Goal: Transaction & Acquisition: Purchase product/service

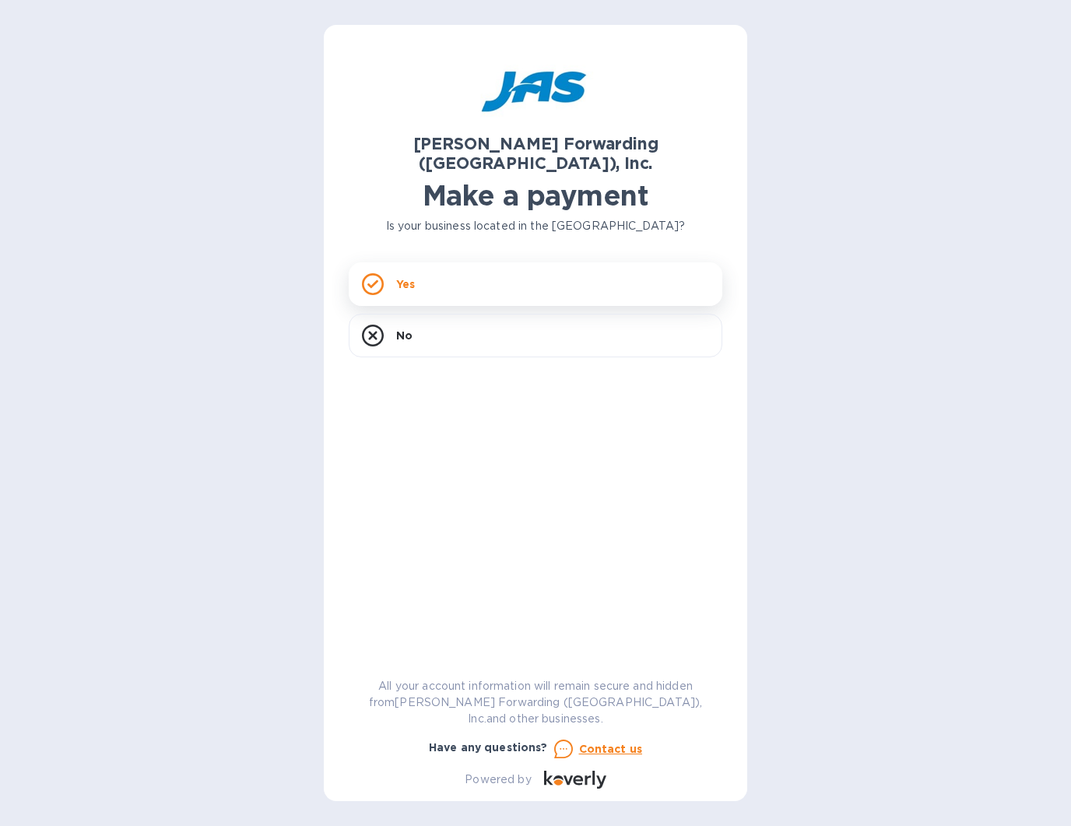
click at [431, 262] on div "Yes" at bounding box center [536, 284] width 374 height 44
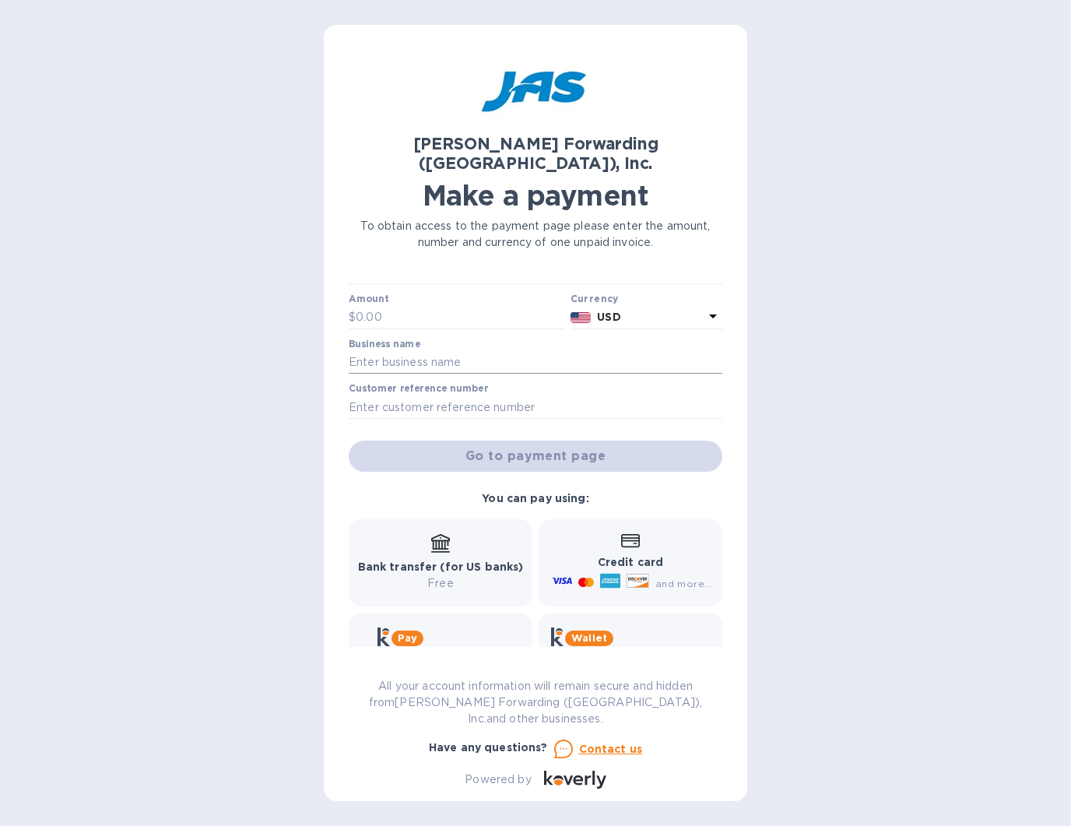
scroll to position [65, 0]
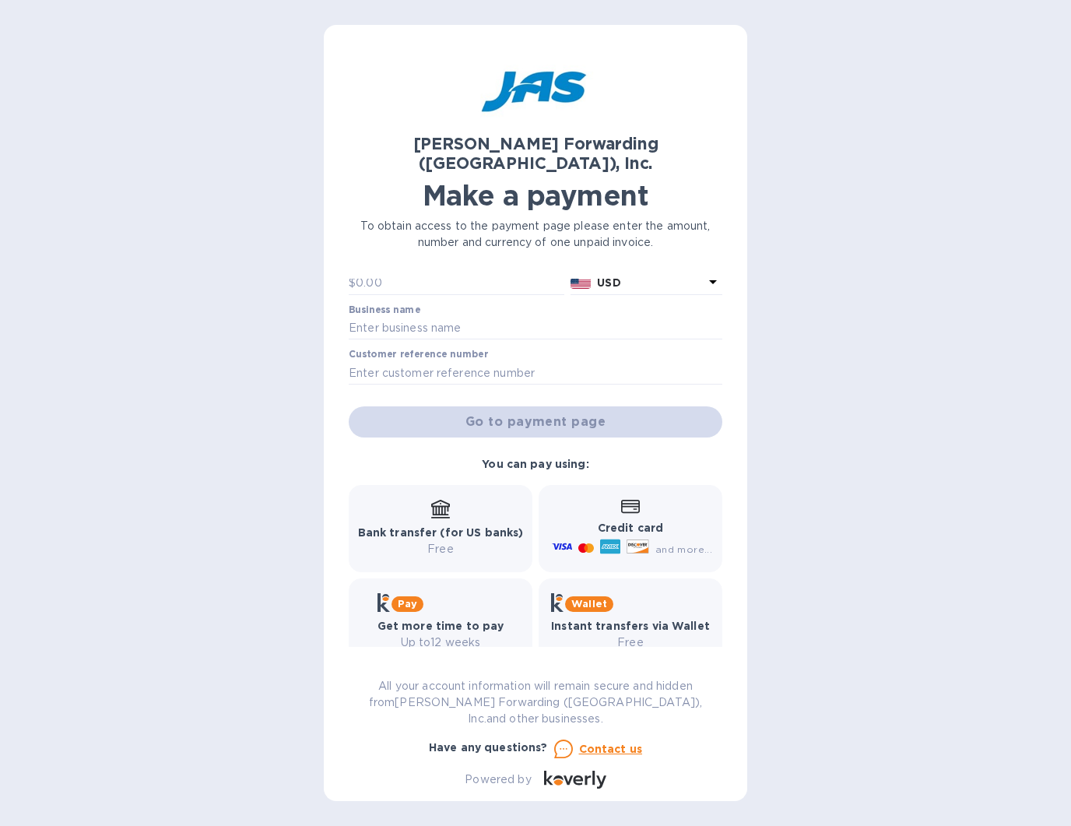
click at [637, 543] on icon at bounding box center [638, 544] width 3 height 3
click at [436, 272] on input "text" at bounding box center [460, 283] width 209 height 23
click at [499, 317] on input "text" at bounding box center [536, 328] width 374 height 23
type input "[US_STATE] Souvenir"
click at [518, 366] on input "text" at bounding box center [536, 372] width 374 height 23
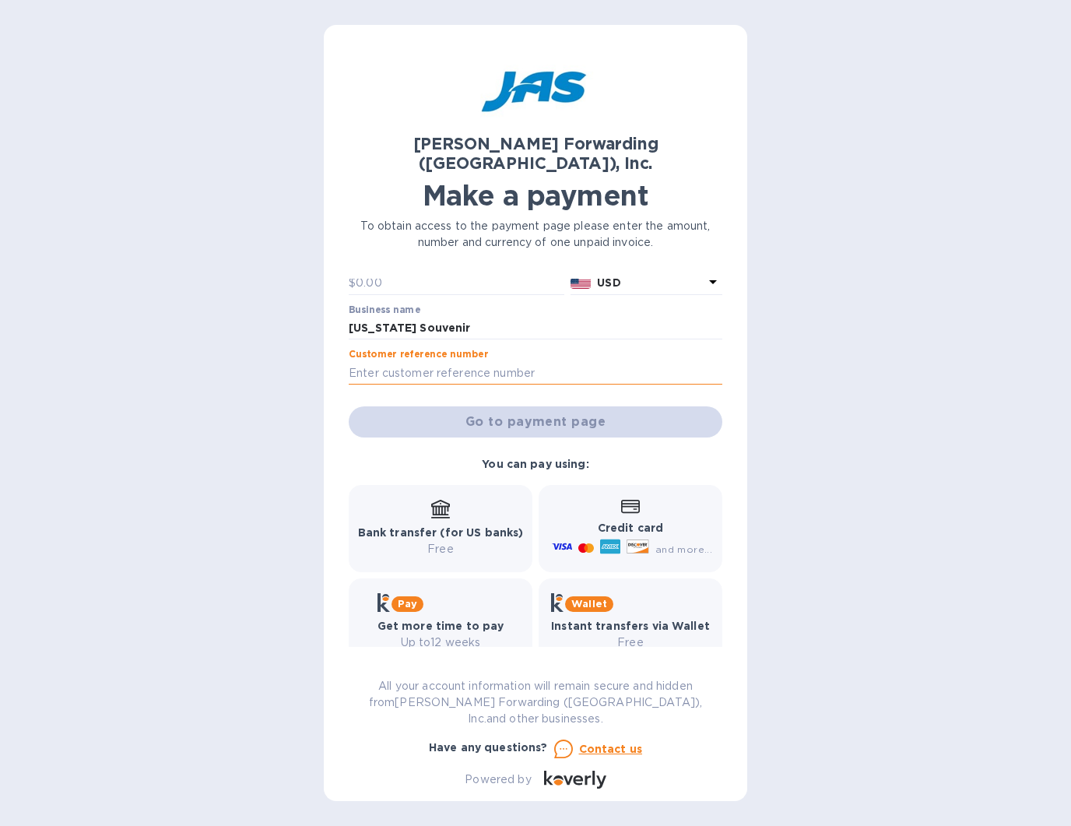
paste input "SEA503400121"
type input "SEA503400121"
click at [417, 258] on div "[PERSON_NAME] Forwarding ([GEOGRAPHIC_DATA]), Inc. Make a payment To obtain acc…" at bounding box center [536, 419] width 374 height 739
click at [417, 272] on input "text" at bounding box center [460, 283] width 209 height 23
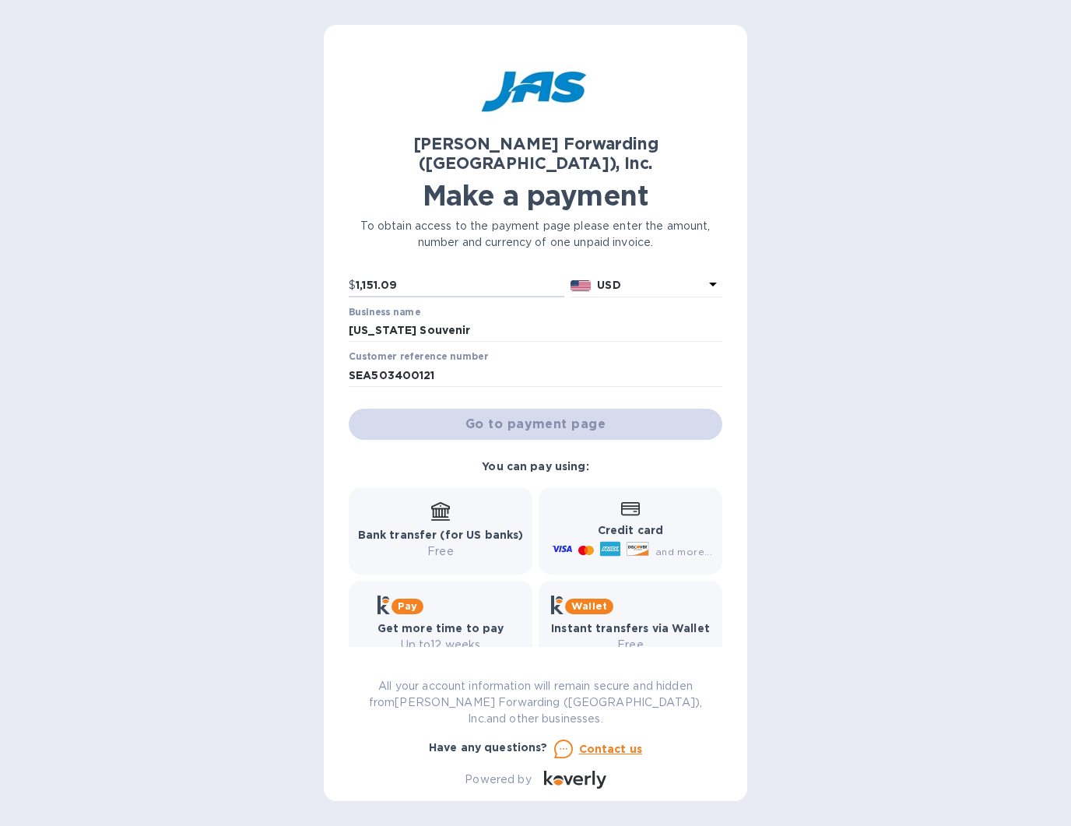
type input "1,151.09"
click at [550, 410] on div "Go to payment page" at bounding box center [536, 424] width 380 height 37
click at [506, 364] on input "SEA503400121" at bounding box center [536, 375] width 374 height 23
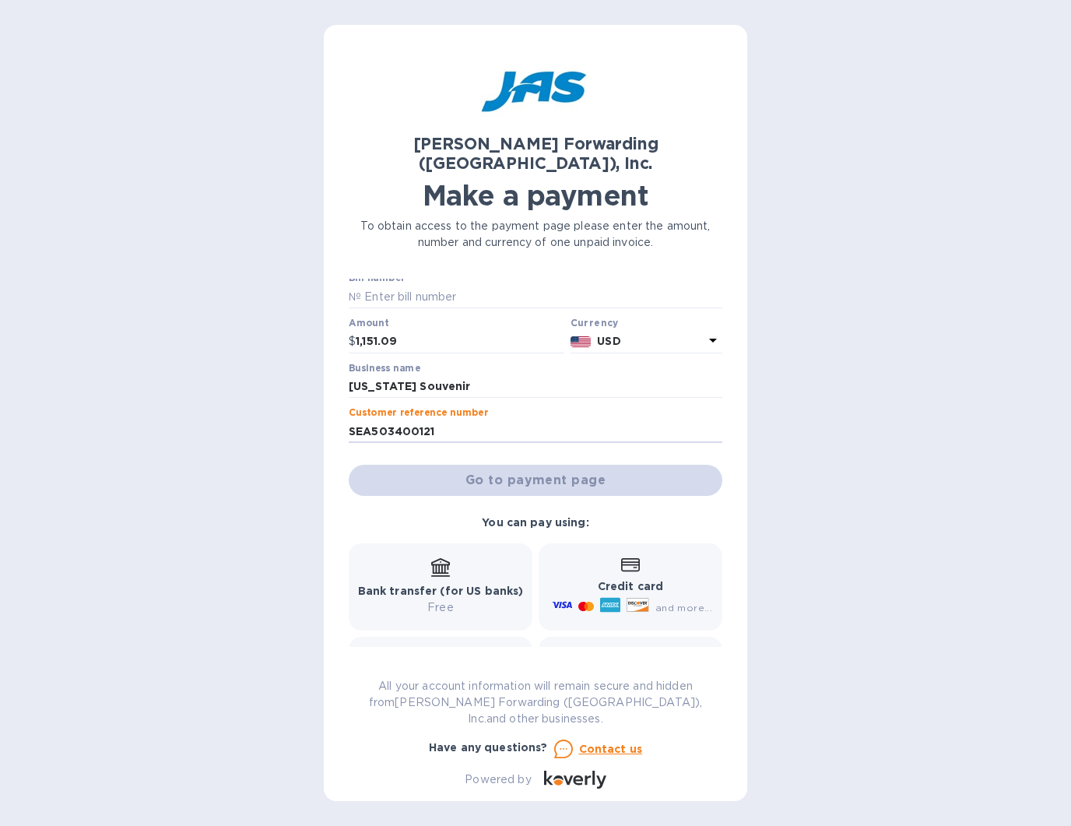
scroll to position [0, 0]
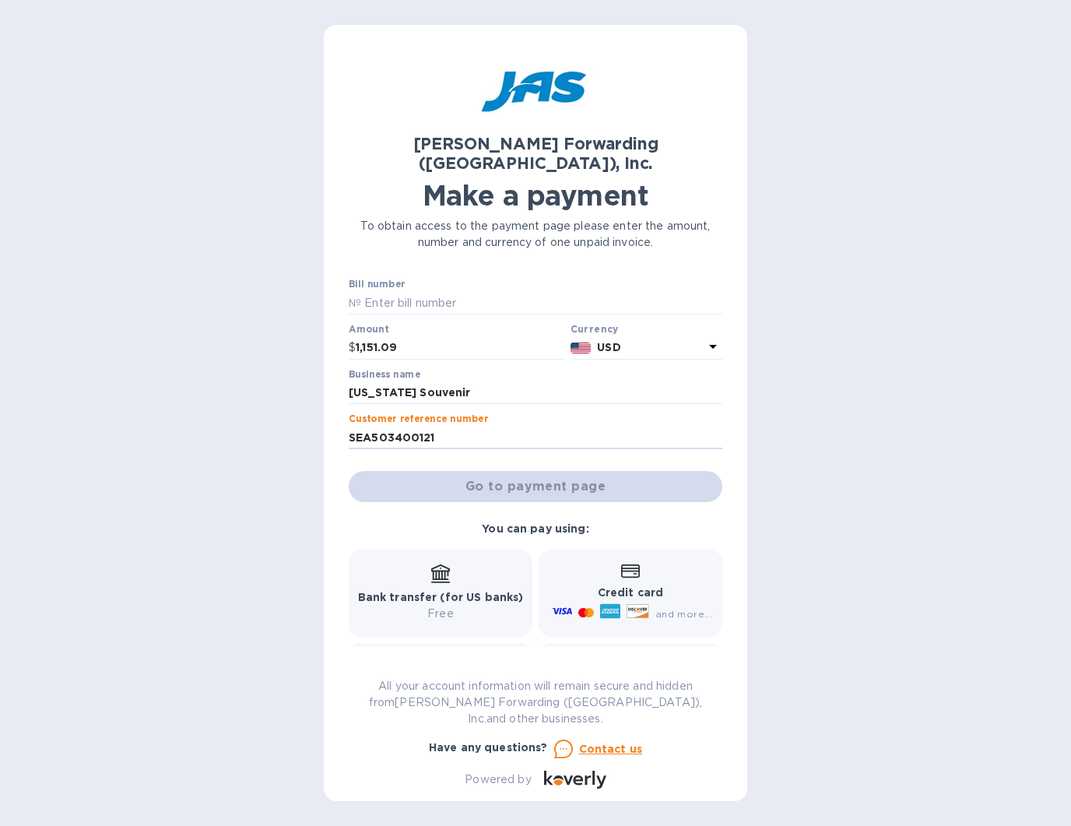
drag, startPoint x: 438, startPoint y: 425, endPoint x: 305, endPoint y: 404, distance: 134.0
click at [307, 404] on div "[PERSON_NAME] Forwarding ([GEOGRAPHIC_DATA]), Inc. Make a payment To obtain acc…" at bounding box center [535, 413] width 1071 height 826
click at [390, 291] on input "text" at bounding box center [541, 302] width 361 height 23
paste input "SEA503400121"
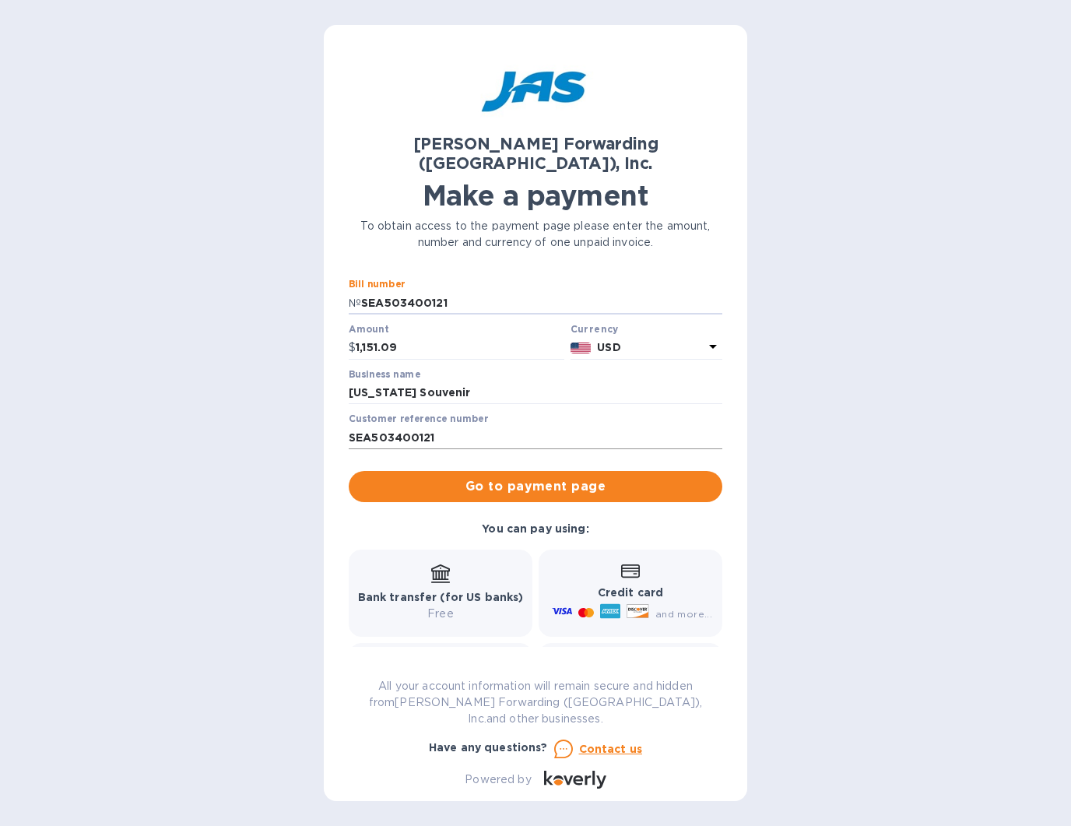
type input "SEA503400121"
click at [440, 426] on input "SEA503400121" at bounding box center [536, 437] width 374 height 23
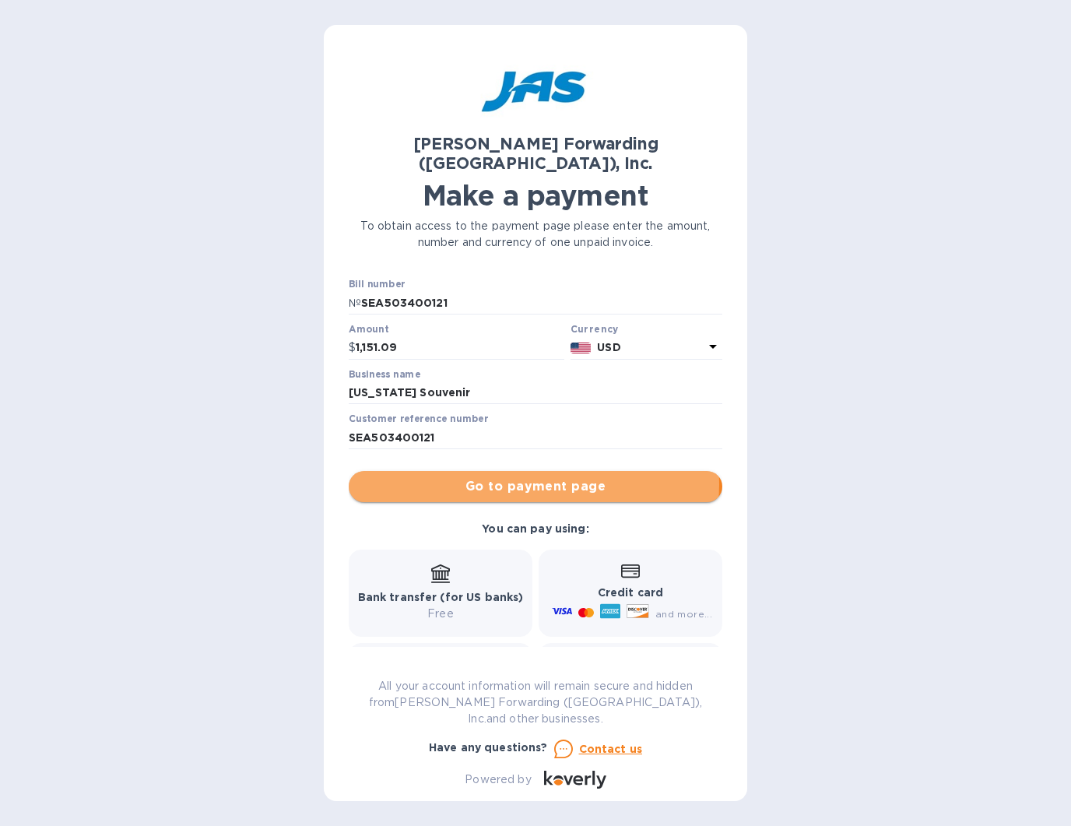
click at [533, 477] on span "Go to payment page" at bounding box center [535, 486] width 349 height 19
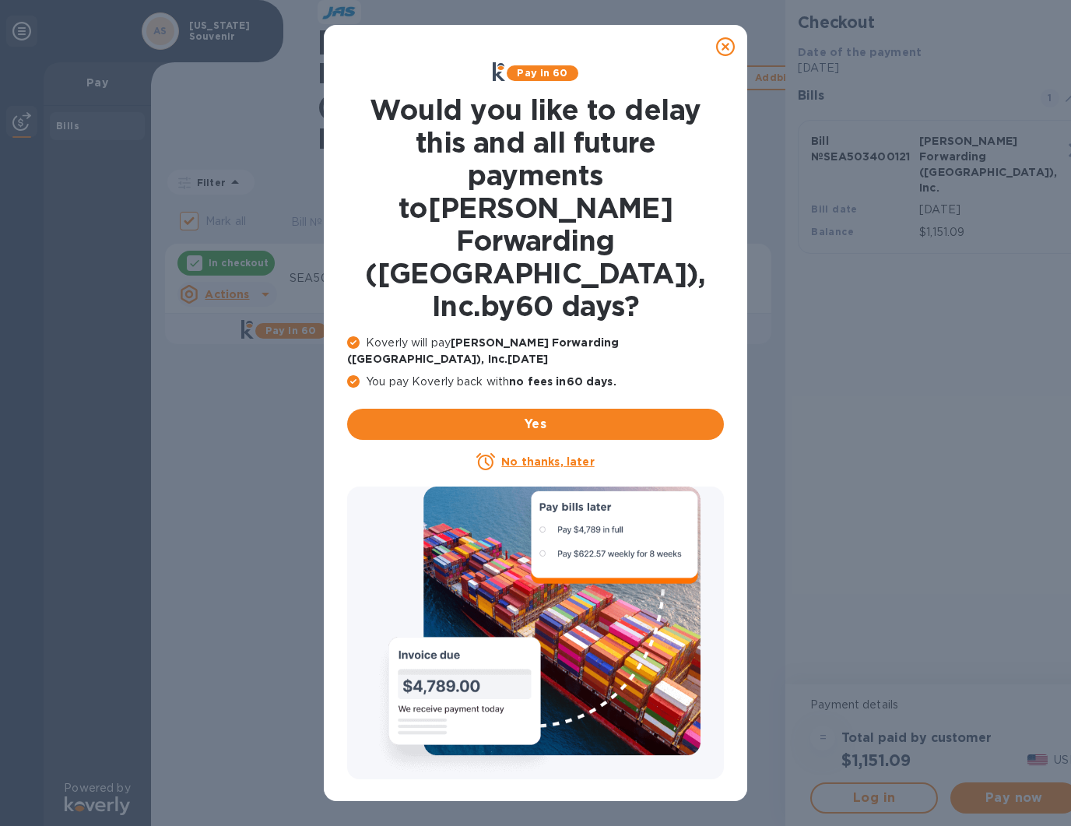
click at [535, 455] on u "No thanks, later" at bounding box center [547, 461] width 93 height 12
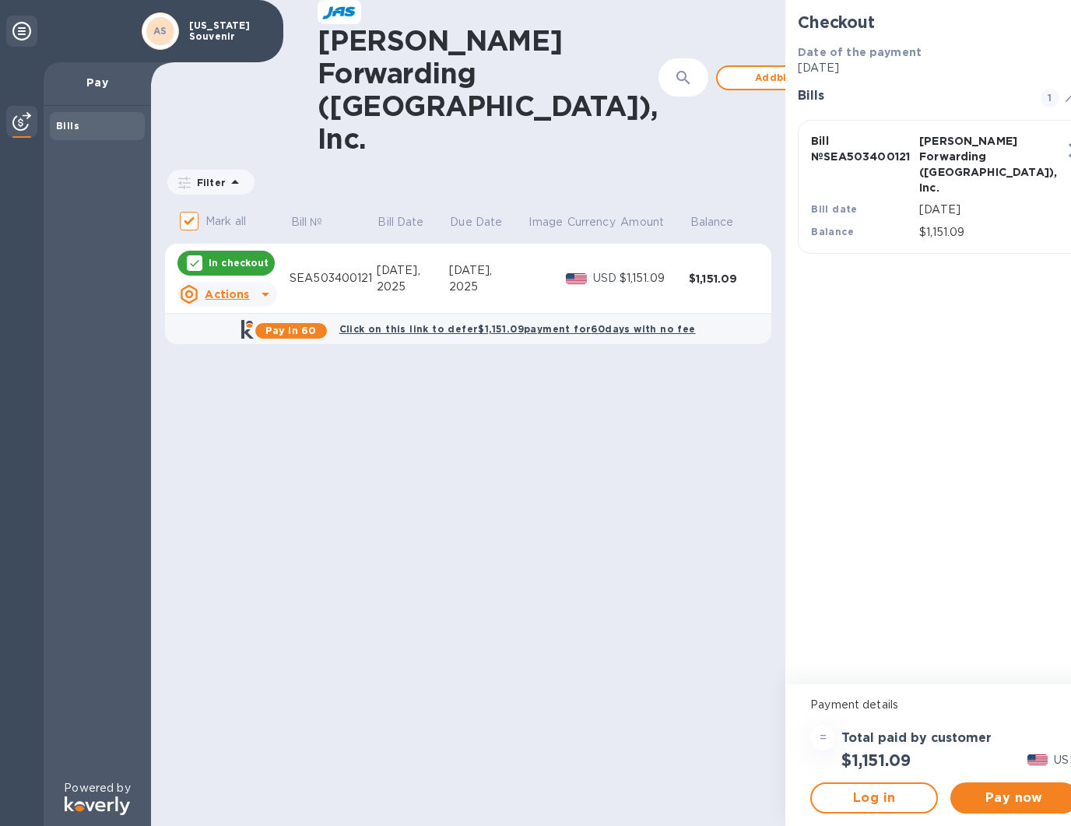
click at [223, 256] on p "In checkout" at bounding box center [239, 262] width 60 height 13
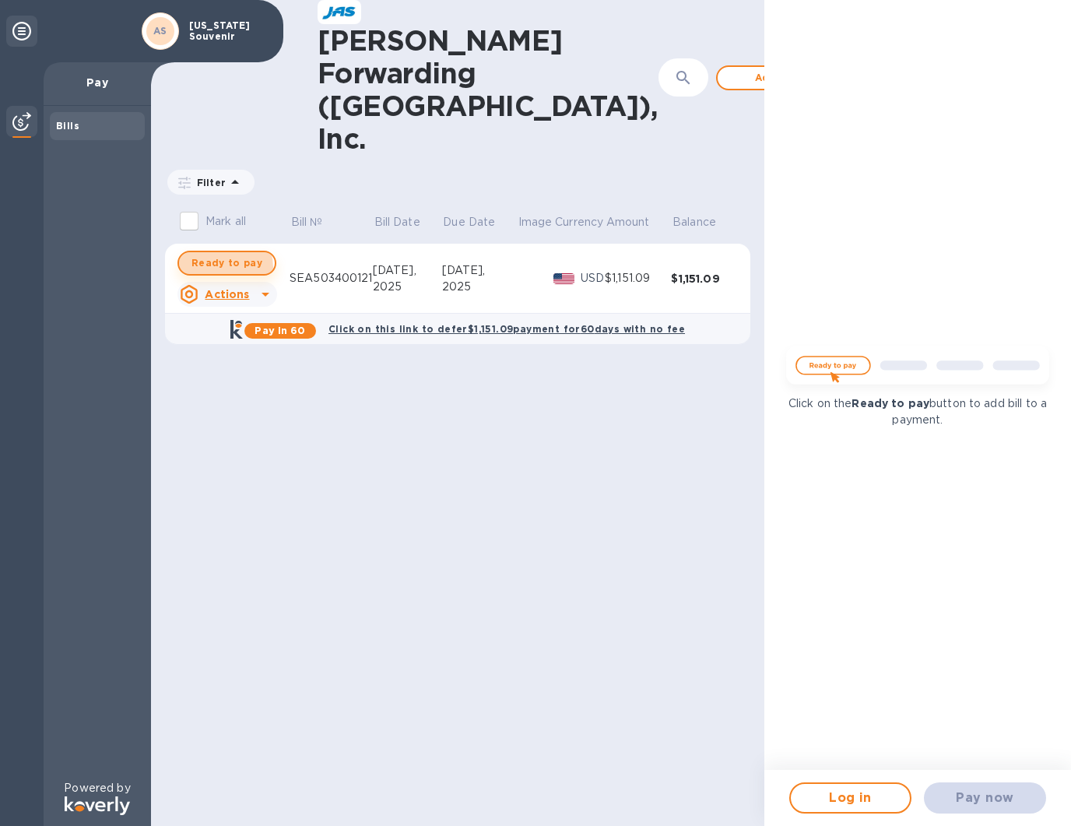
click at [223, 254] on span "Ready to pay" at bounding box center [227, 263] width 71 height 19
checkbox input "true"
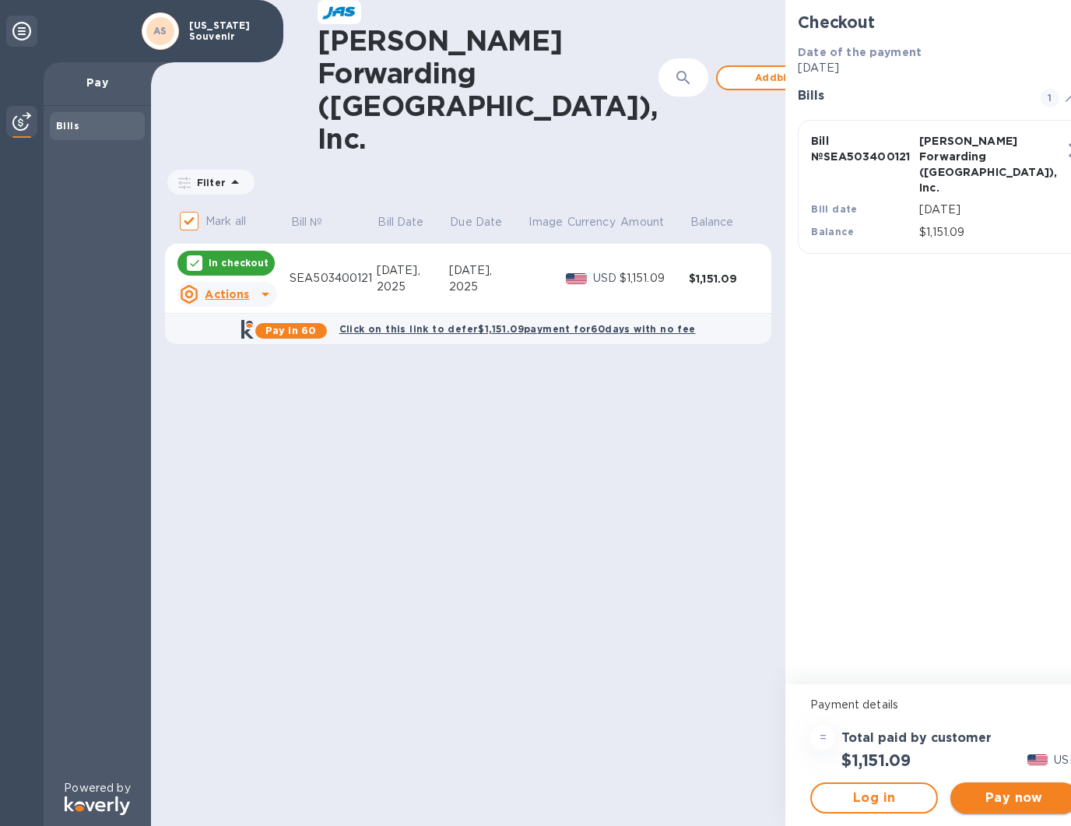
click at [980, 796] on span "Pay now" at bounding box center [1014, 798] width 103 height 19
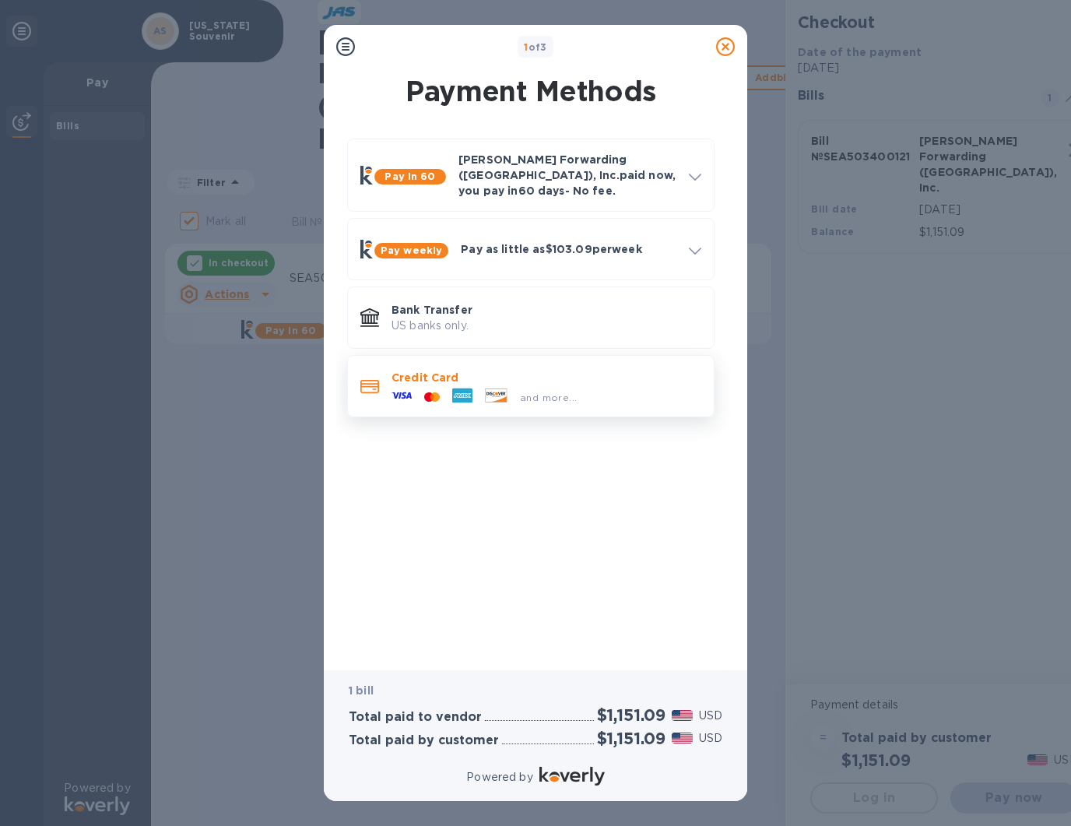
click at [527, 389] on div "and more..." at bounding box center [548, 397] width 69 height 16
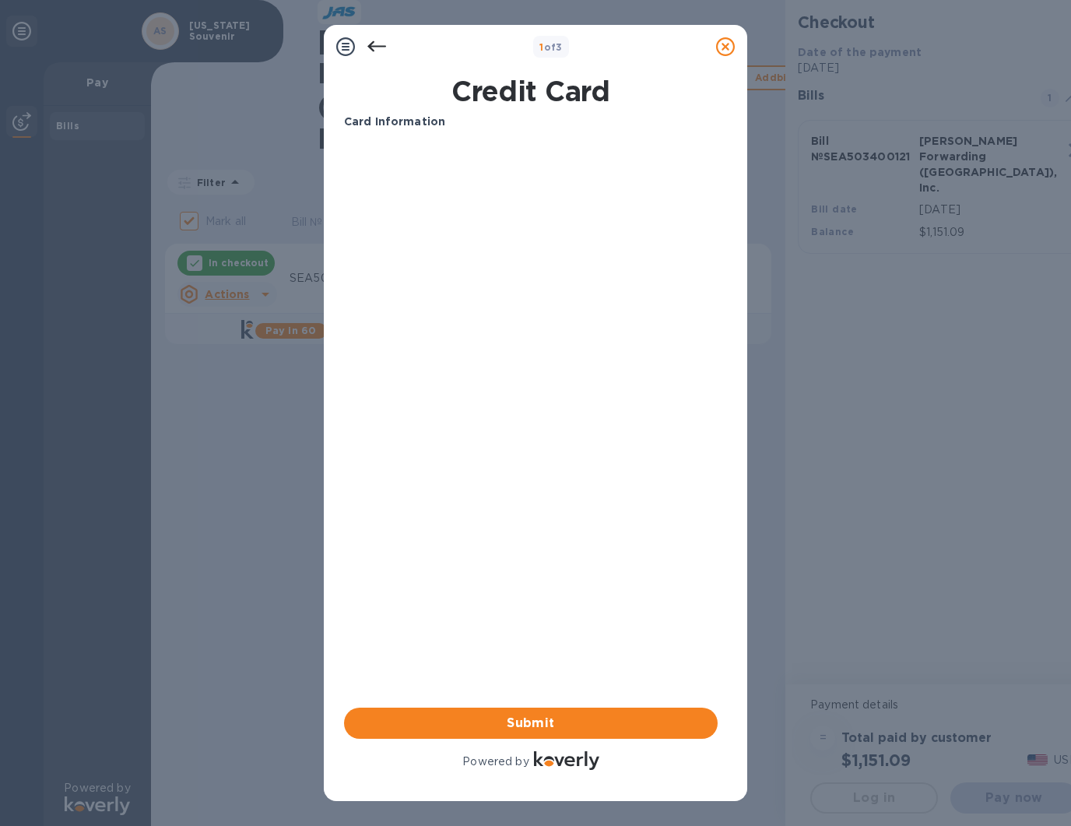
drag, startPoint x: 622, startPoint y: 54, endPoint x: 672, endPoint y: 76, distance: 54.4
click at [698, 68] on div "1 of 3" at bounding box center [536, 47] width 424 height 44
click at [544, 721] on span "Submit" at bounding box center [531, 723] width 349 height 19
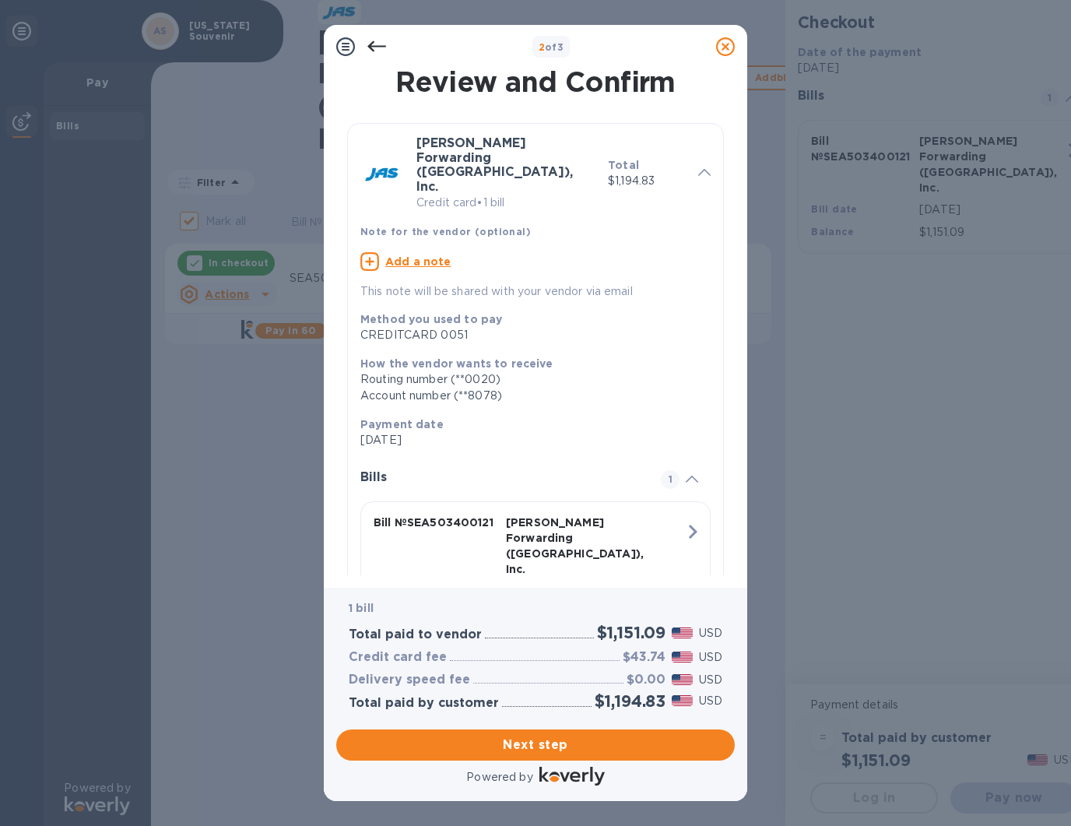
click at [379, 49] on icon at bounding box center [376, 46] width 19 height 11
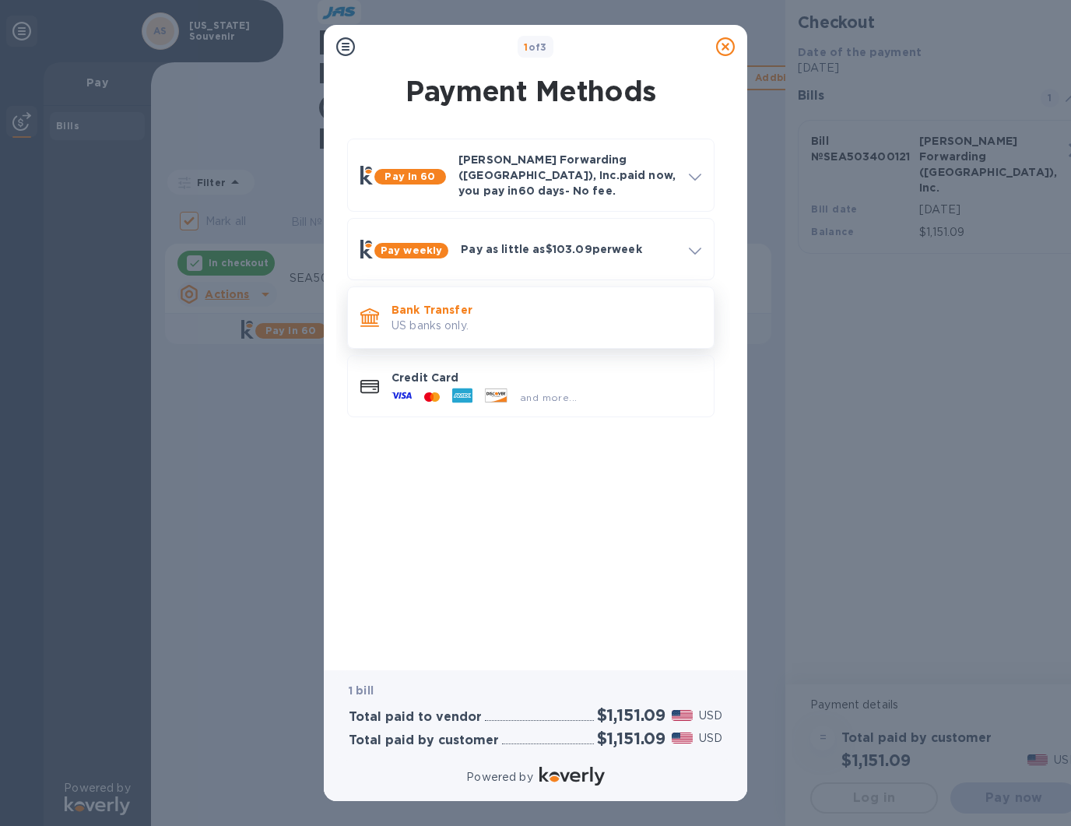
click at [444, 318] on p "US banks only." at bounding box center [547, 326] width 310 height 16
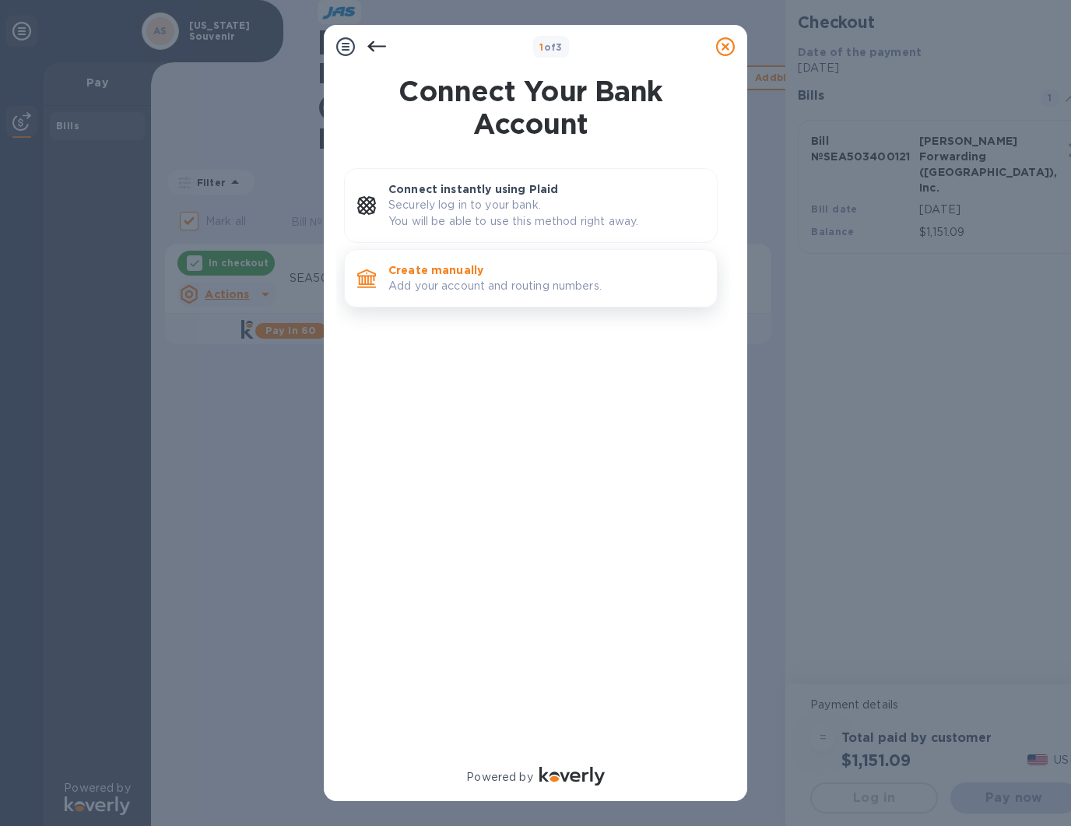
click at [464, 280] on p "Add your account and routing numbers." at bounding box center [546, 286] width 316 height 16
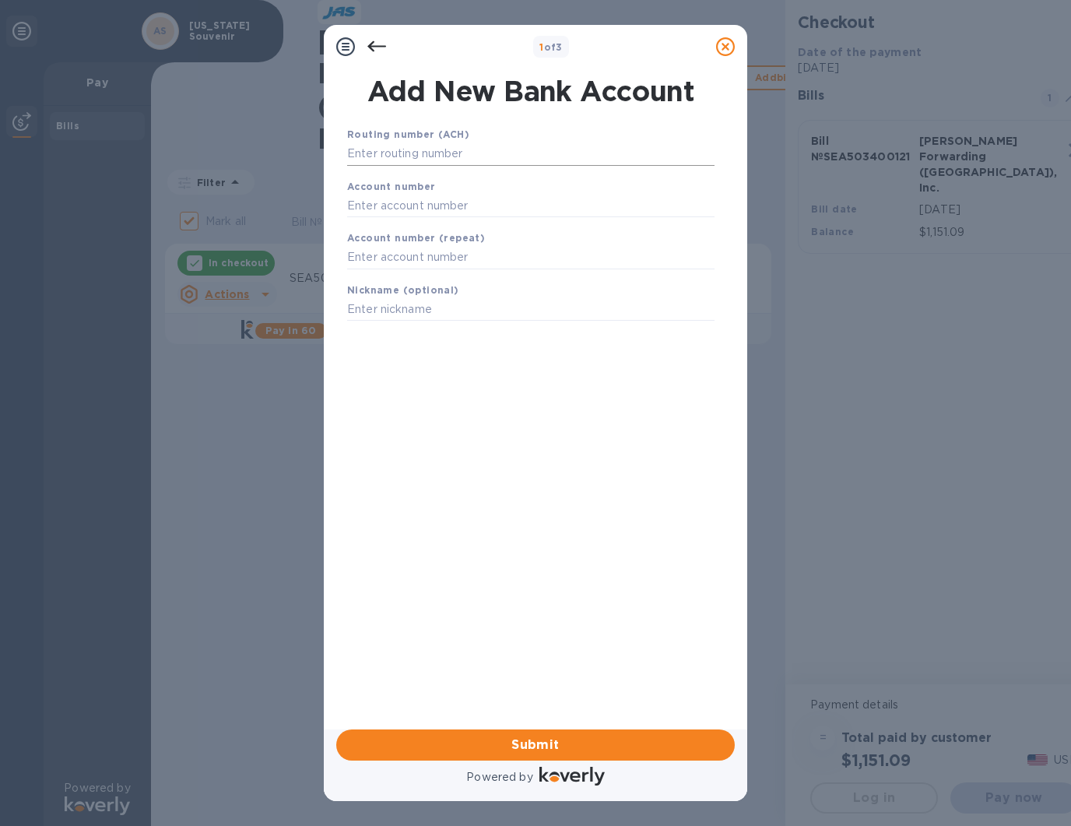
click at [466, 160] on input "text" at bounding box center [530, 153] width 367 height 23
click at [481, 159] on input "text" at bounding box center [530, 153] width 367 height 23
type input "125200879"
click at [399, 234] on input "text" at bounding box center [530, 224] width 367 height 23
type input "720411006409"
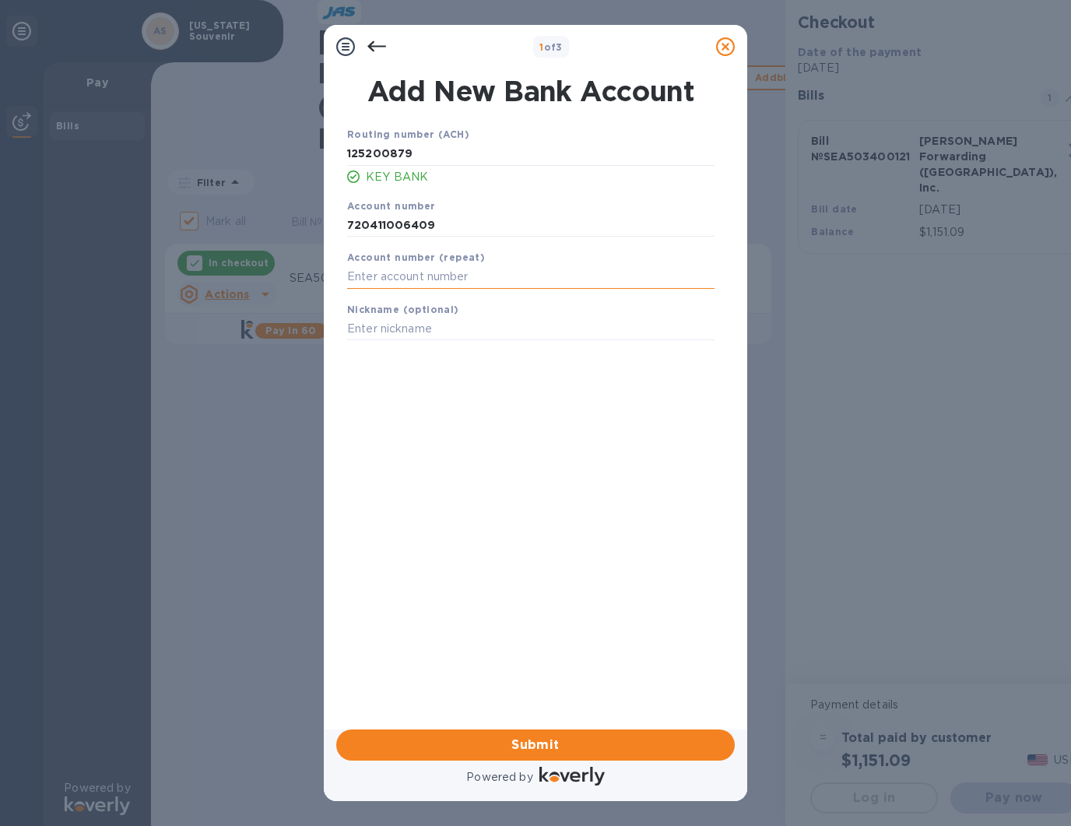
click at [441, 289] on input "text" at bounding box center [530, 276] width 367 height 23
type input "720411006409"
click at [412, 341] on input "text" at bounding box center [530, 329] width 367 height 23
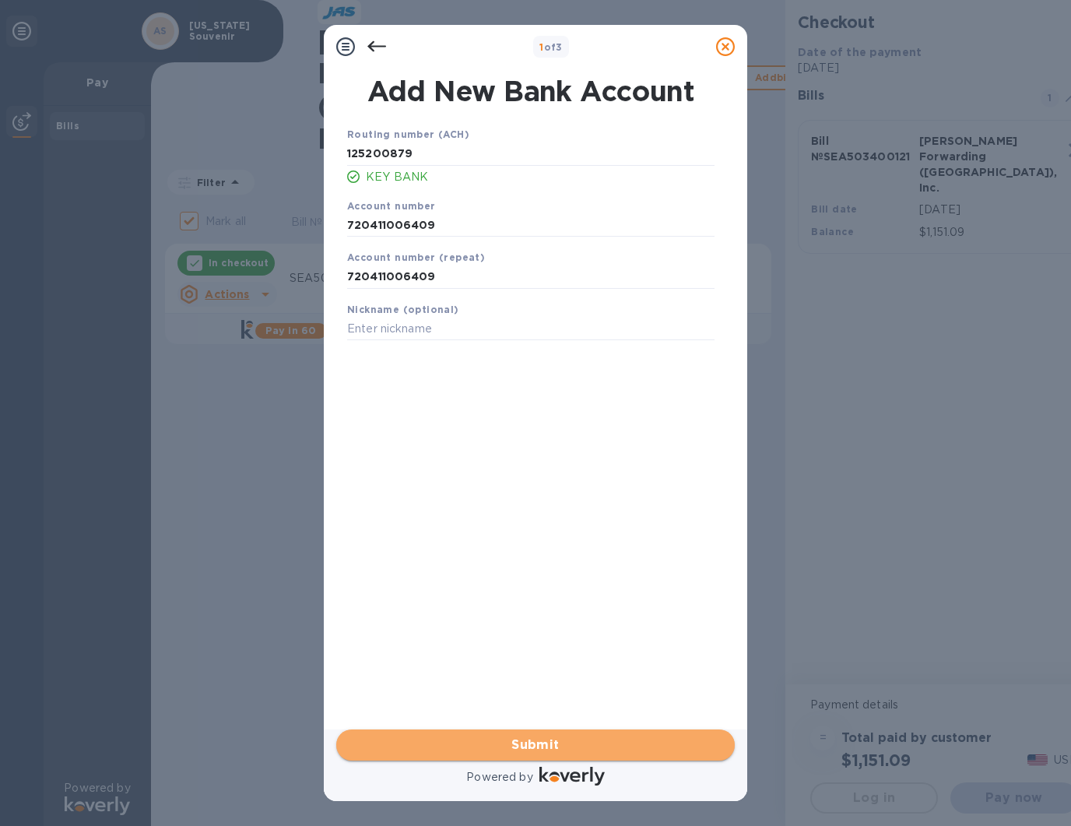
click at [547, 743] on span "Submit" at bounding box center [536, 745] width 374 height 19
